Goal: Information Seeking & Learning: Learn about a topic

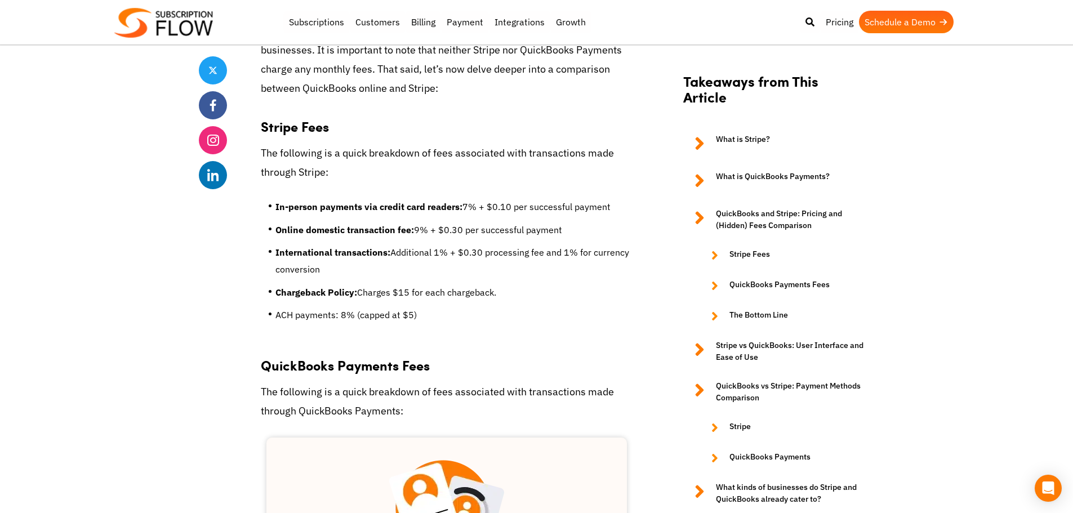
scroll to position [1295, 0]
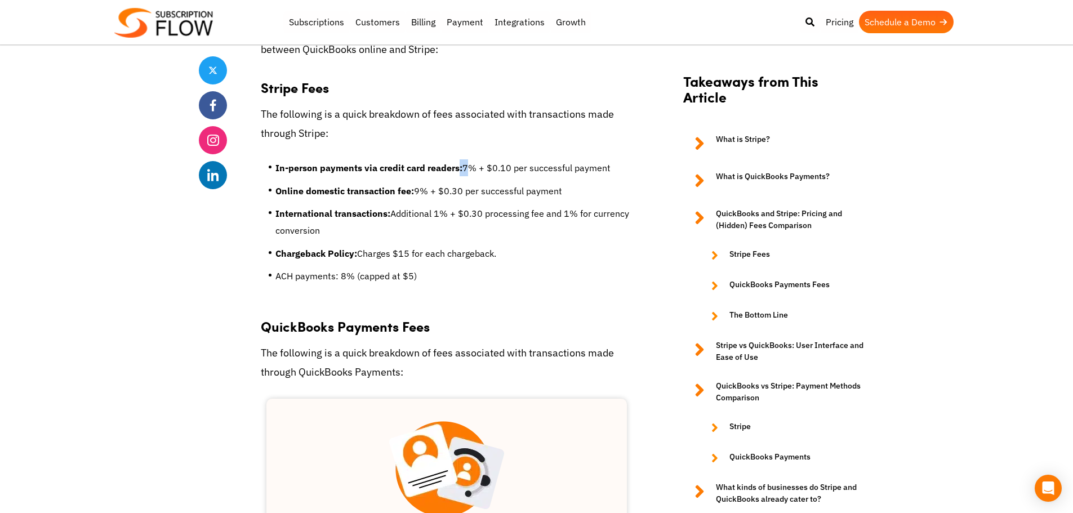
drag, startPoint x: 468, startPoint y: 151, endPoint x: 457, endPoint y: 153, distance: 11.4
click at [457, 159] on li "In-person payments via credit card readers: 7% + $0.10 per successful payment" at bounding box center [453, 170] width 357 height 23
drag, startPoint x: 417, startPoint y: 173, endPoint x: 423, endPoint y: 174, distance: 6.3
click at [423, 182] on li "Online domestic transaction fee: 9% + $0.30 per successful payment" at bounding box center [453, 193] width 357 height 23
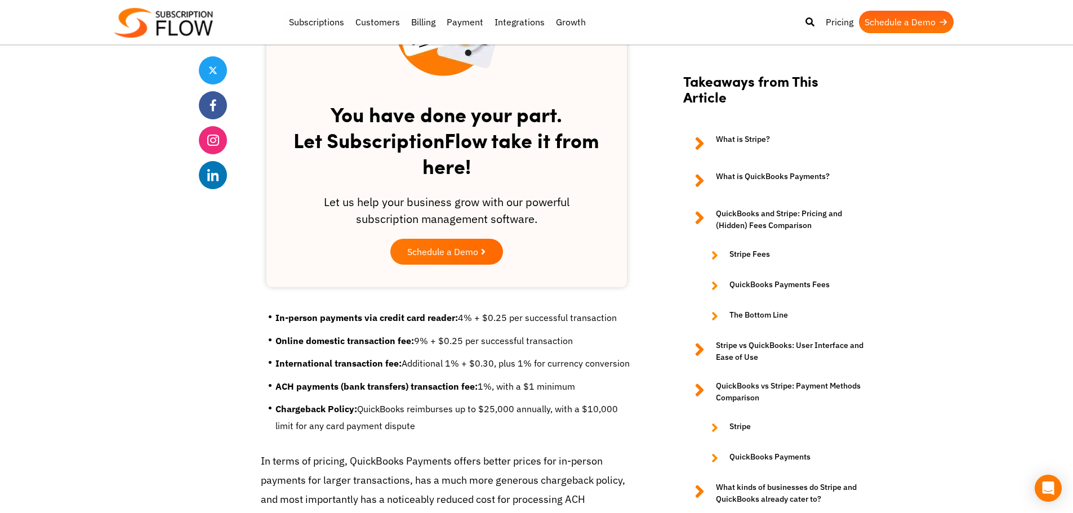
scroll to position [1745, 0]
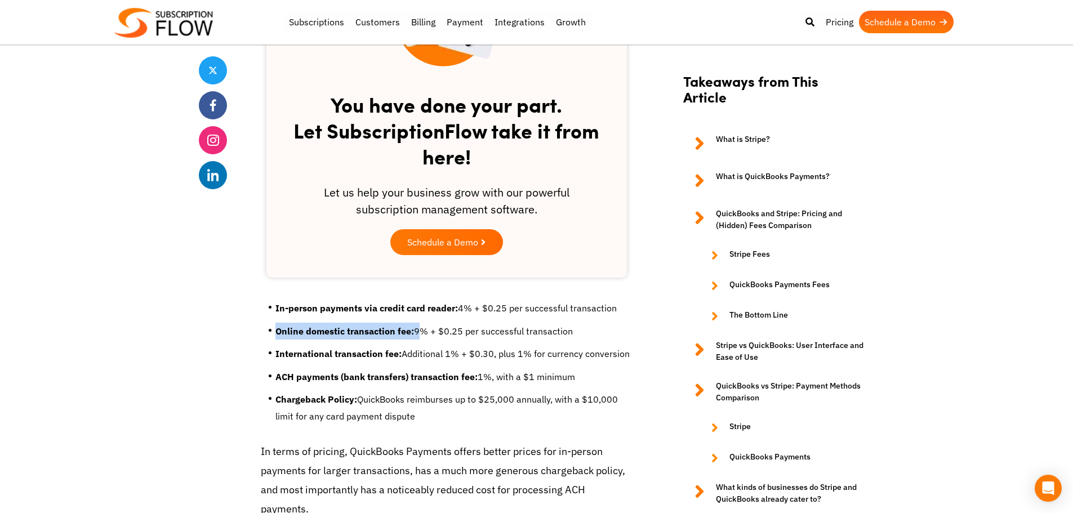
drag, startPoint x: 419, startPoint y: 316, endPoint x: 273, endPoint y: 319, distance: 145.9
click at [273, 319] on ul "In-person payments via credit card reader: 4% + $0.25 per successful transactio…" at bounding box center [447, 366] width 372 height 150
click at [331, 368] on li "ACH payments (bank transfers) transaction fee: 1%, with a $1 minimum" at bounding box center [453, 379] width 357 height 23
click at [773, 215] on link "QuickBooks and Stripe: Pricing and (Hidden) Fees Comparison" at bounding box center [773, 220] width 180 height 24
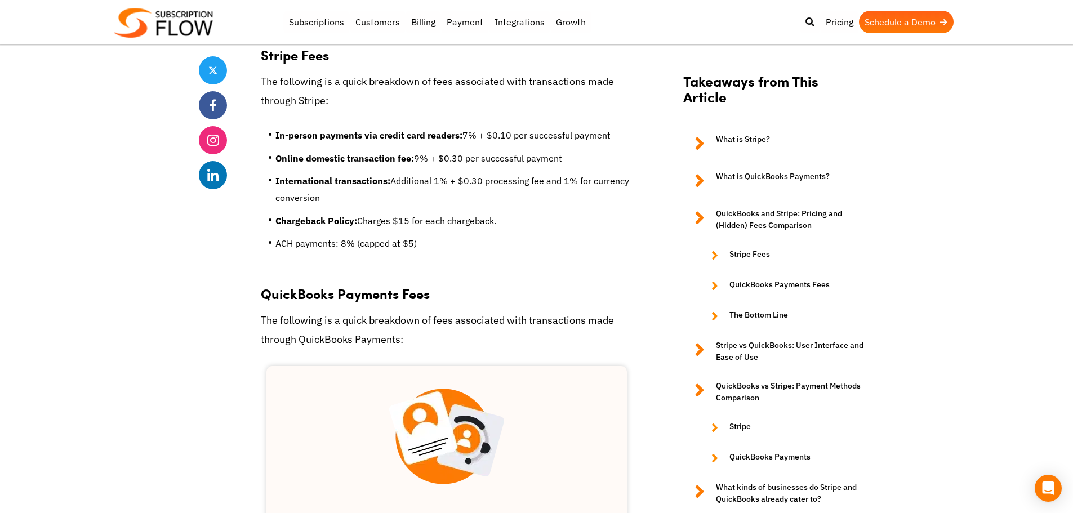
scroll to position [1318, 0]
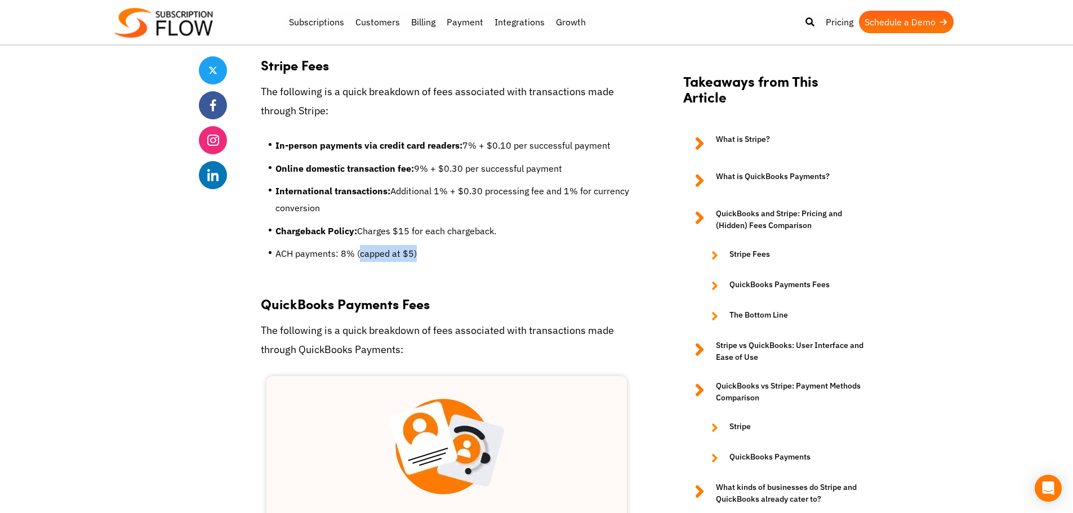
drag, startPoint x: 360, startPoint y: 233, endPoint x: 465, endPoint y: 236, distance: 104.8
click at [465, 245] on li "ACH payments: 8% (capped at $5)" at bounding box center [453, 256] width 357 height 23
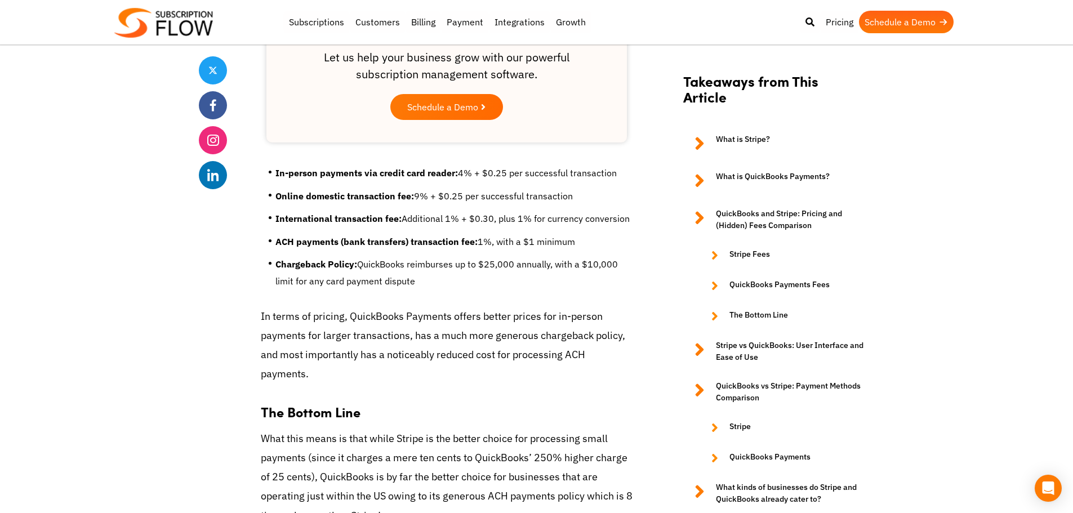
scroll to position [1937, 0]
